Goal: Navigation & Orientation: Find specific page/section

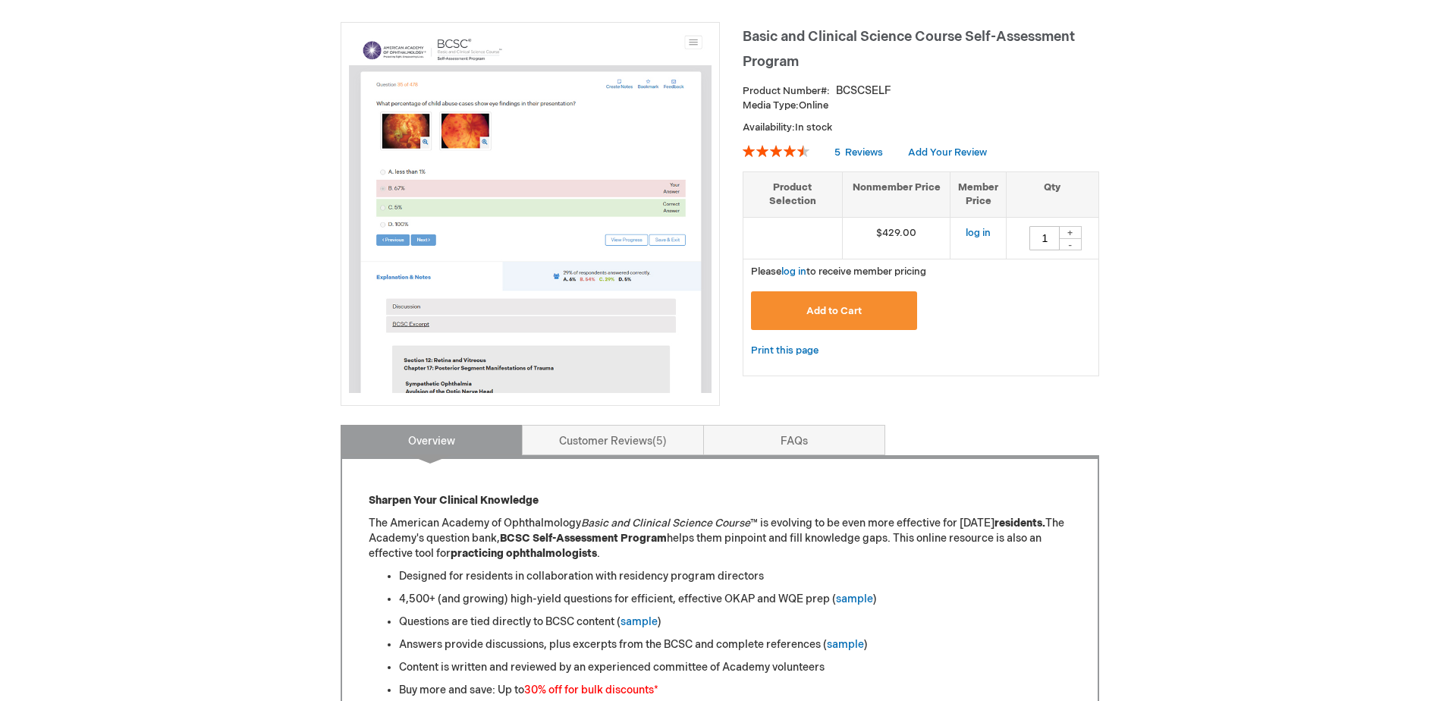
scroll to position [228, 0]
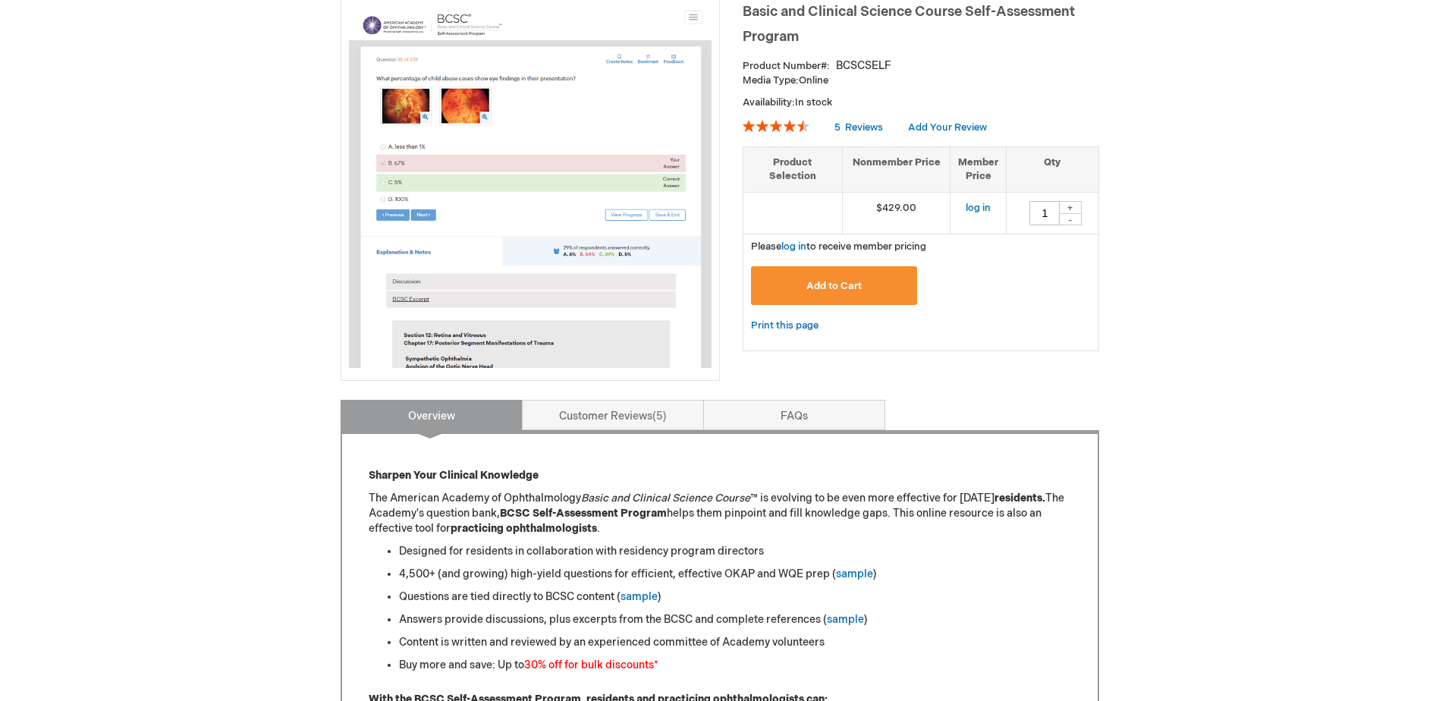
click at [674, 236] on img at bounding box center [530, 186] width 363 height 363
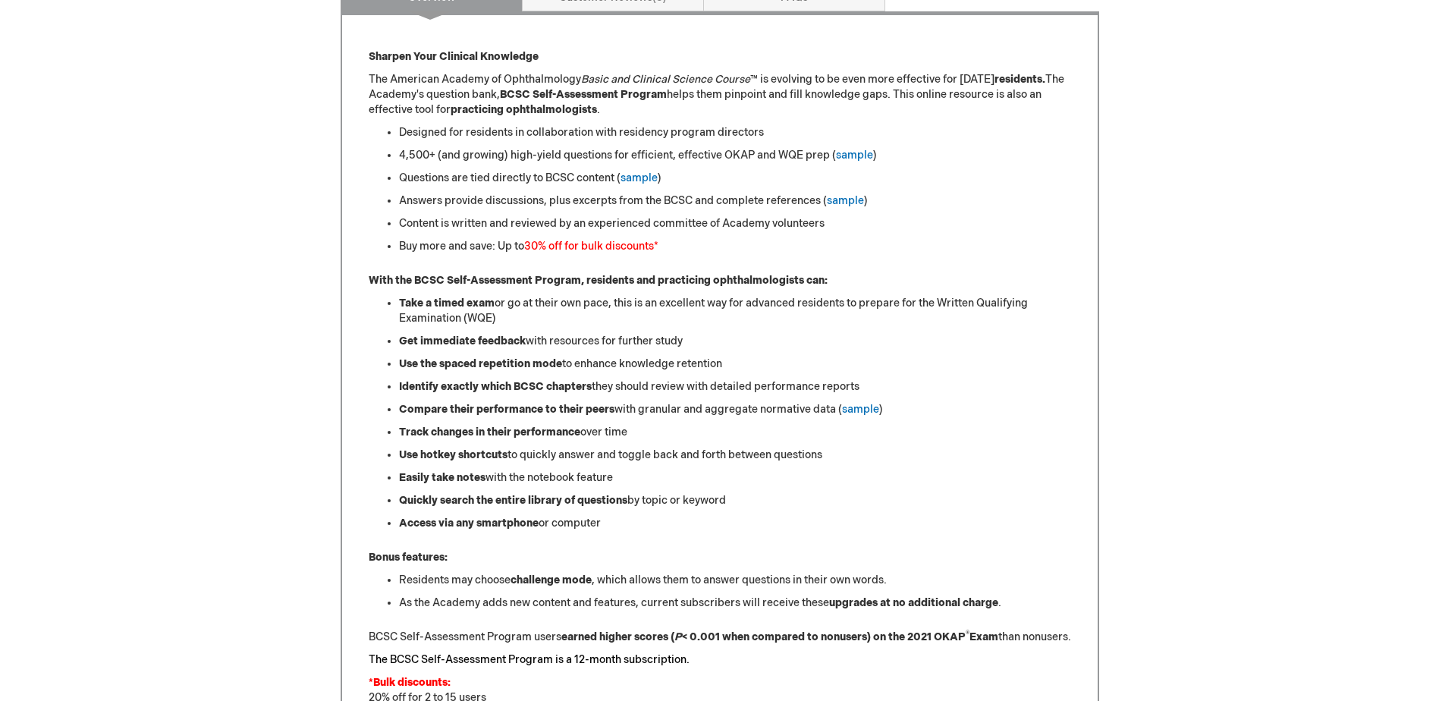
scroll to position [531, 0]
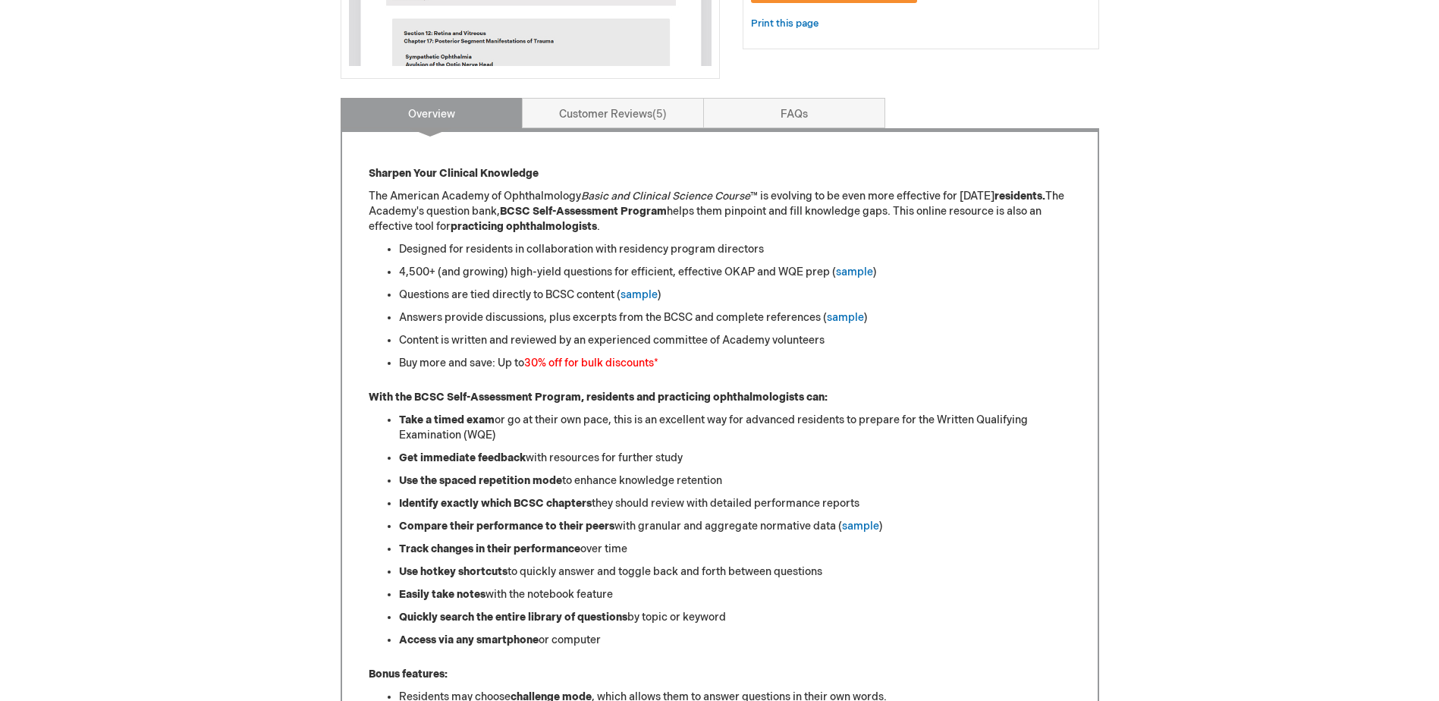
scroll to position [152, 0]
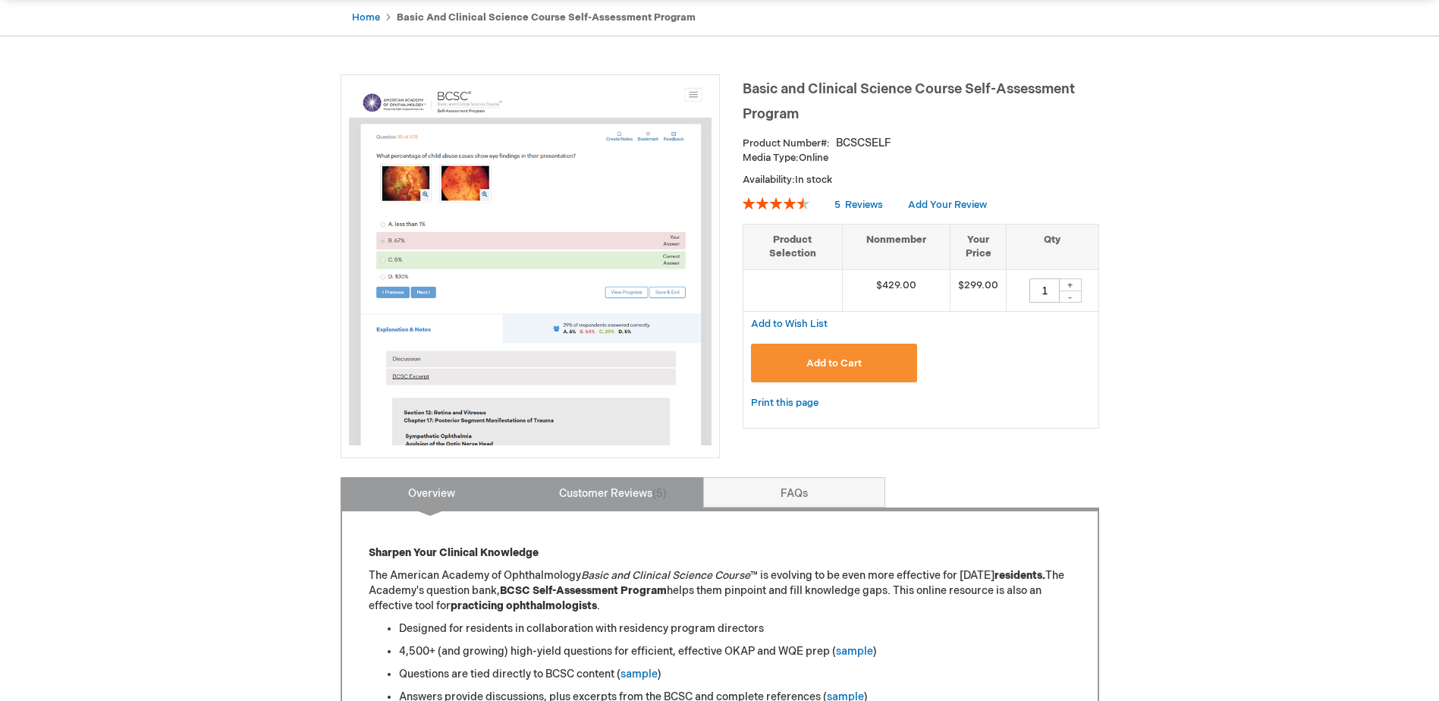
click at [678, 490] on link "Customer Reviews 5" at bounding box center [613, 492] width 182 height 30
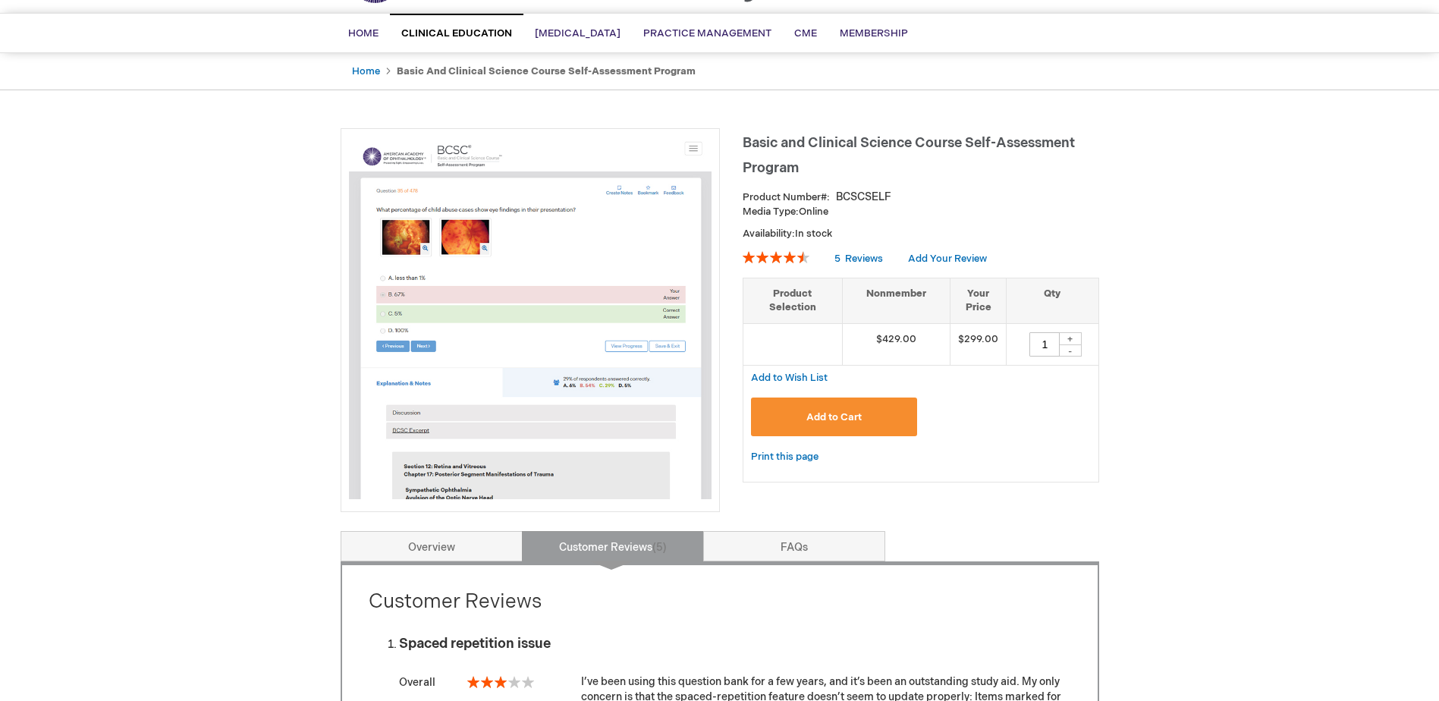
scroll to position [0, 0]
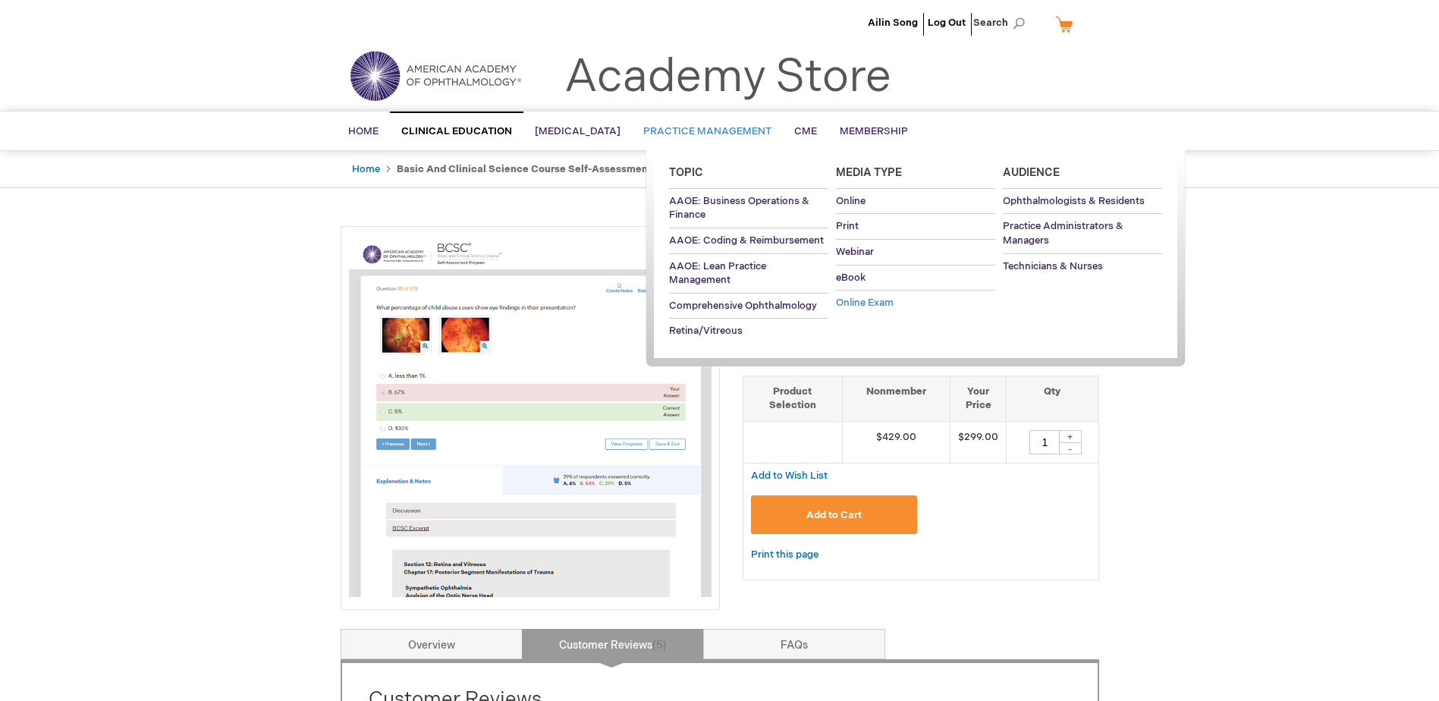
click at [880, 304] on span "Online Exam" at bounding box center [865, 303] width 58 height 12
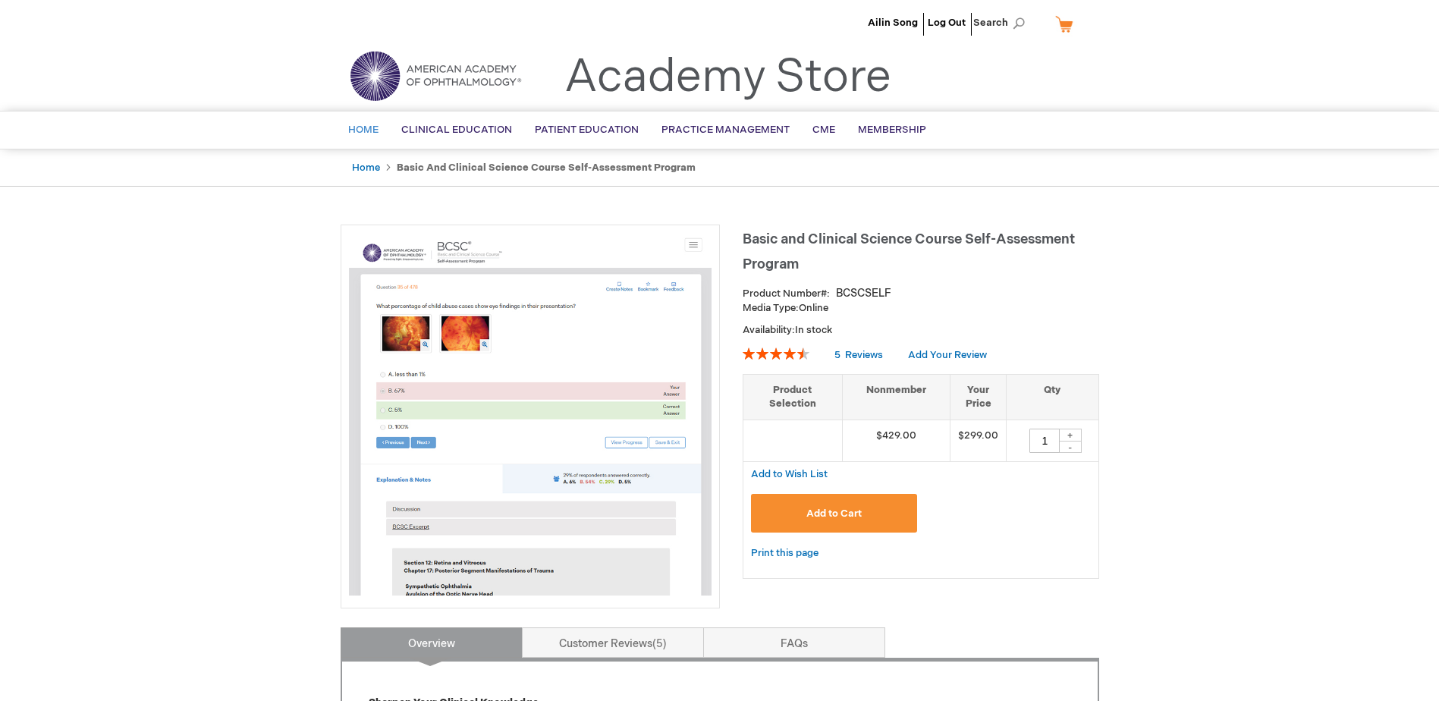
click at [371, 141] on link "Home" at bounding box center [363, 130] width 53 height 37
